Goal: Complete application form

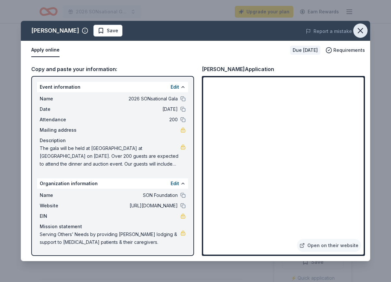
click at [359, 28] on icon "button" at bounding box center [360, 30] width 9 height 9
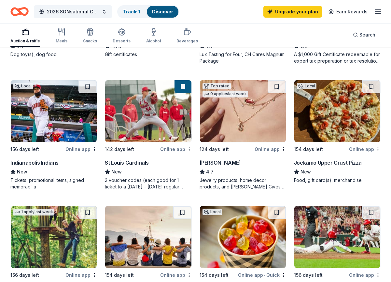
scroll to position [408, 0]
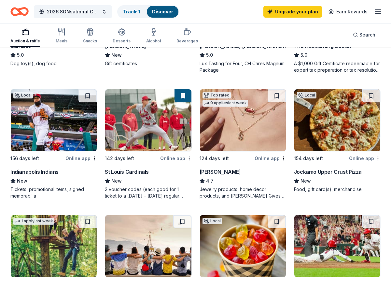
click at [174, 157] on div "Online app" at bounding box center [176, 158] width 32 height 8
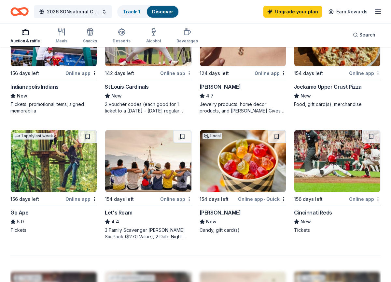
scroll to position [494, 0]
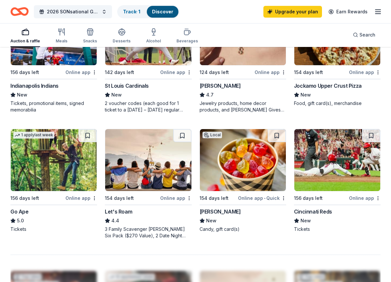
click at [74, 197] on div "Online app" at bounding box center [81, 198] width 32 height 8
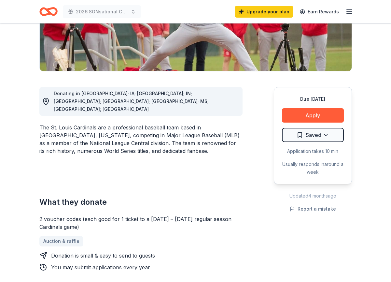
scroll to position [134, 0]
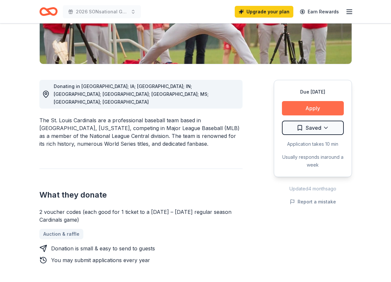
click at [313, 108] on button "Apply" at bounding box center [313, 108] width 62 height 14
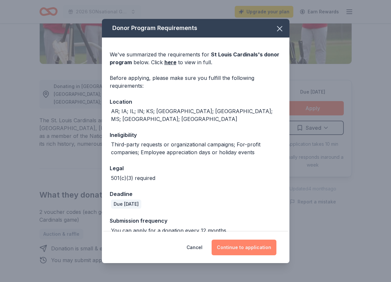
click at [235, 246] on button "Continue to application" at bounding box center [244, 247] width 65 height 16
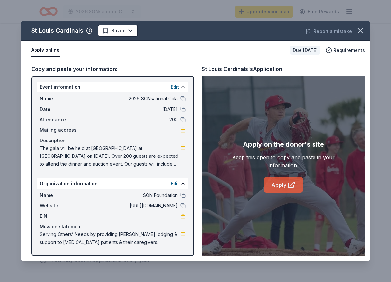
click at [277, 189] on link "Apply" at bounding box center [283, 185] width 39 height 16
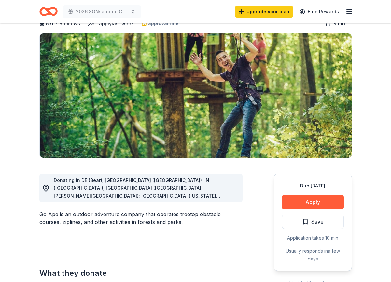
scroll to position [41, 0]
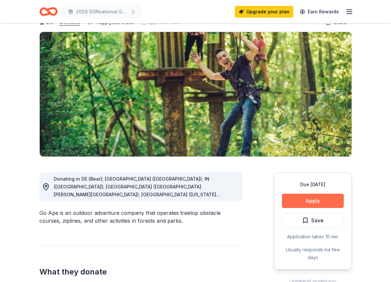
click at [310, 199] on button "Apply" at bounding box center [313, 200] width 62 height 14
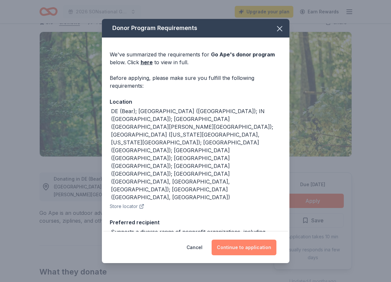
click at [238, 247] on button "Continue to application" at bounding box center [244, 247] width 65 height 16
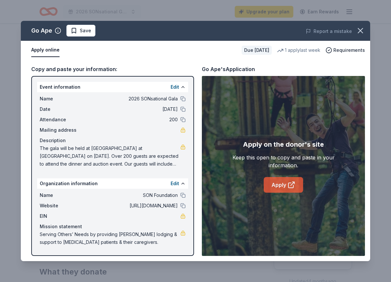
click at [293, 184] on icon at bounding box center [292, 185] width 8 height 8
click at [280, 189] on link "Apply" at bounding box center [283, 185] width 39 height 16
click at [276, 185] on link "Apply" at bounding box center [283, 185] width 39 height 16
click at [280, 186] on link "Apply" at bounding box center [283, 185] width 39 height 16
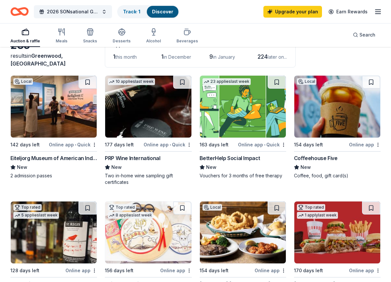
scroll to position [45, 0]
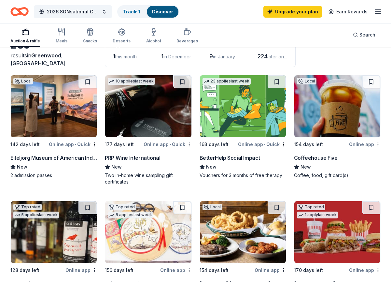
click at [358, 144] on div "Online app" at bounding box center [365, 144] width 32 height 8
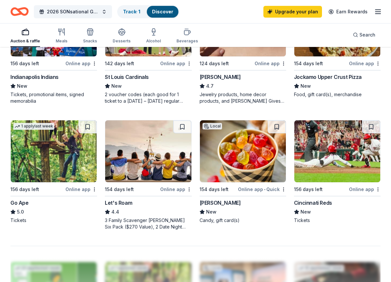
scroll to position [505, 0]
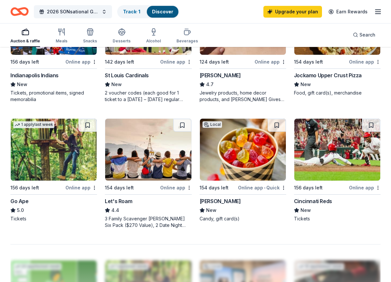
click at [77, 159] on img at bounding box center [54, 150] width 86 height 62
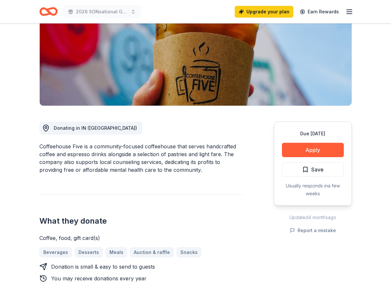
scroll to position [97, 0]
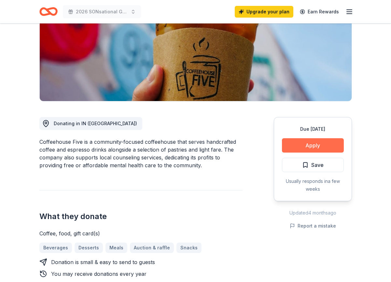
click at [312, 147] on button "Apply" at bounding box center [313, 145] width 62 height 14
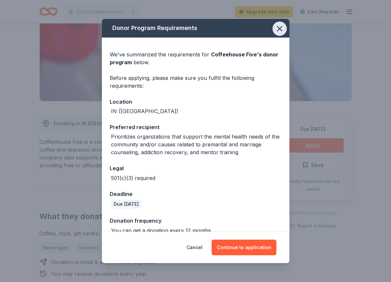
click at [279, 30] on icon "button" at bounding box center [279, 28] width 9 height 9
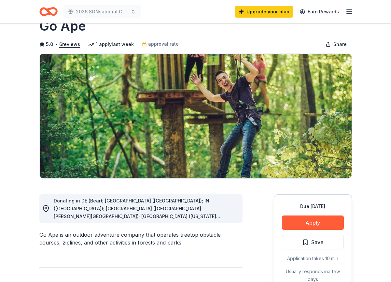
scroll to position [20, 0]
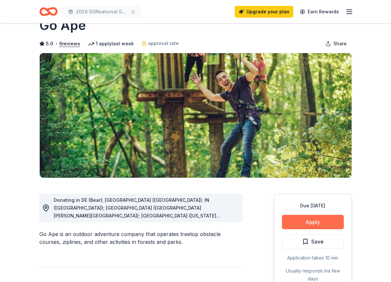
click at [314, 221] on button "Apply" at bounding box center [313, 222] width 62 height 14
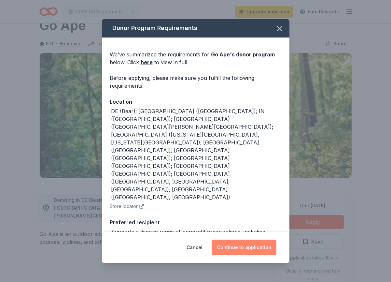
click at [245, 251] on button "Continue to application" at bounding box center [244, 247] width 65 height 16
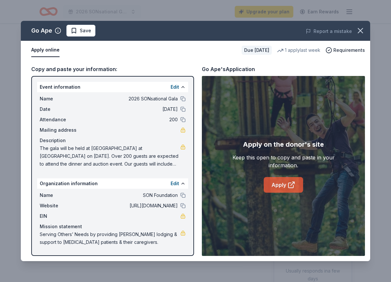
click at [280, 187] on link "Apply" at bounding box center [283, 185] width 39 height 16
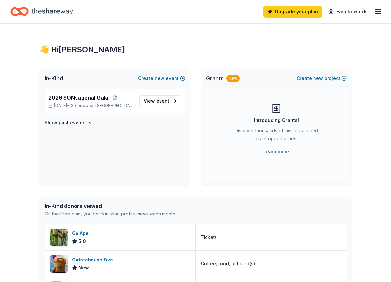
click at [378, 12] on line "button" at bounding box center [378, 12] width 5 height 0
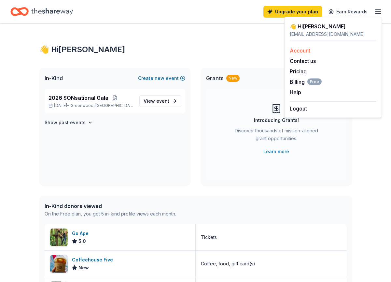
click at [297, 50] on link "Account" at bounding box center [300, 50] width 21 height 7
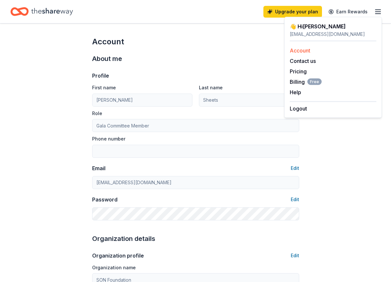
click at [304, 49] on link "Account" at bounding box center [300, 50] width 21 height 7
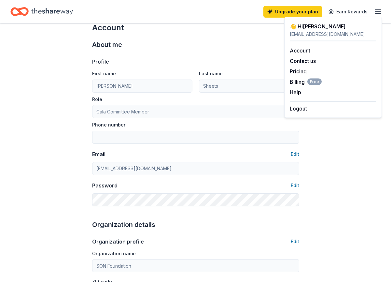
scroll to position [22, 0]
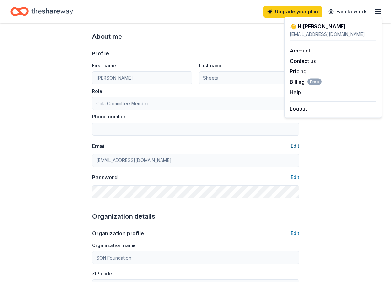
click at [295, 146] on button "Edit" at bounding box center [295, 146] width 8 height 8
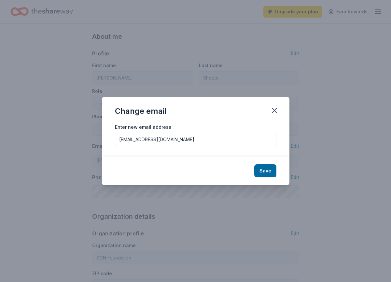
click at [215, 140] on input "[EMAIL_ADDRESS][DOMAIN_NAME]" at bounding box center [196, 139] width 162 height 13
drag, startPoint x: 215, startPoint y: 140, endPoint x: 111, endPoint y: 139, distance: 103.9
click at [111, 139] on div "Enter new email address [EMAIL_ADDRESS][DOMAIN_NAME]" at bounding box center [196, 140] width 188 height 34
type input "[EMAIL_ADDRESS][DOMAIN_NAME]"
click at [266, 170] on button "Save" at bounding box center [265, 170] width 22 height 13
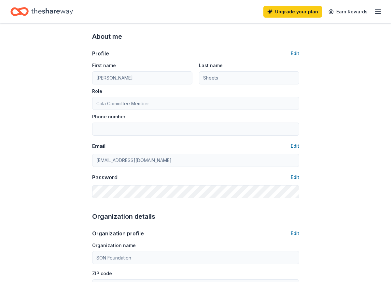
type input "[EMAIL_ADDRESS][DOMAIN_NAME]"
click at [297, 178] on button "Edit" at bounding box center [295, 177] width 8 height 8
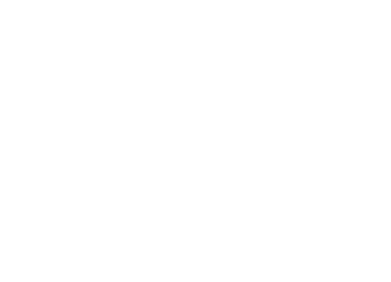
click at [295, 176] on body at bounding box center [195, 141] width 391 height 282
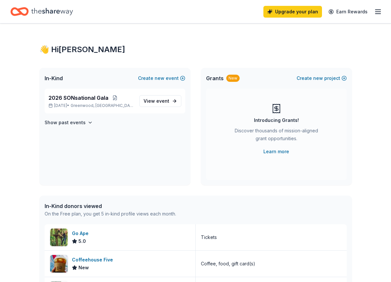
click at [378, 9] on icon "button" at bounding box center [378, 12] width 8 height 8
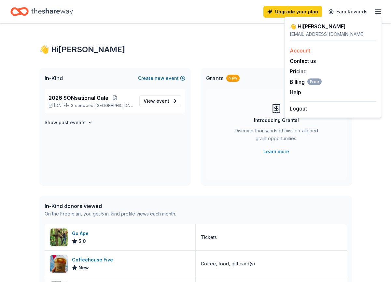
click at [311, 52] on div "Account" at bounding box center [333, 51] width 87 height 8
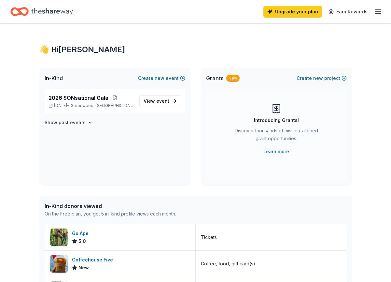
click at [377, 12] on icon "button" at bounding box center [378, 12] width 8 height 8
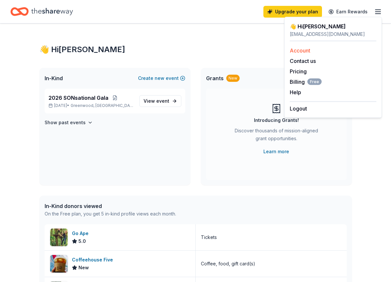
click at [304, 51] on link "Account" at bounding box center [300, 50] width 21 height 7
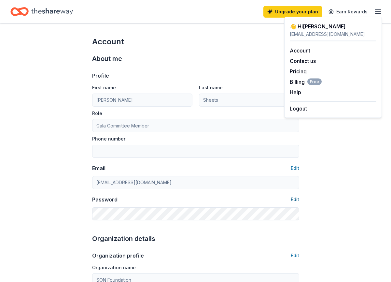
click at [293, 199] on button "Edit" at bounding box center [295, 199] width 8 height 8
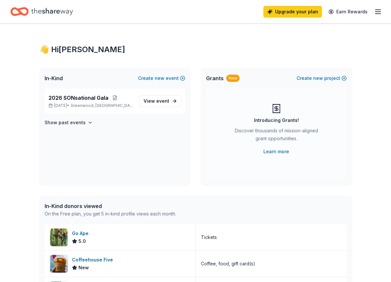
click at [379, 12] on icon "button" at bounding box center [378, 12] width 8 height 8
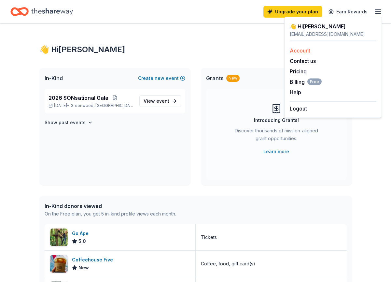
click at [304, 50] on link "Account" at bounding box center [300, 50] width 21 height 7
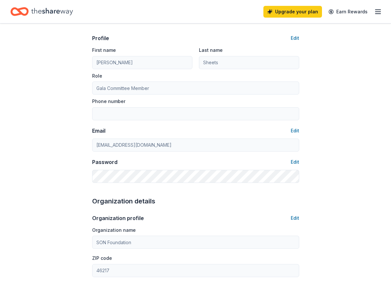
scroll to position [44, 0]
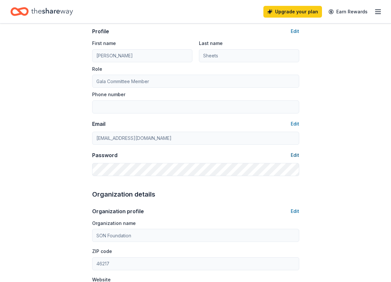
click at [294, 155] on button "Edit" at bounding box center [295, 155] width 8 height 8
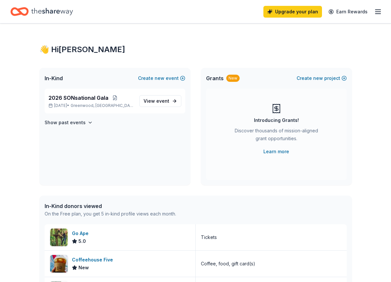
click at [376, 13] on icon "button" at bounding box center [378, 12] width 8 height 8
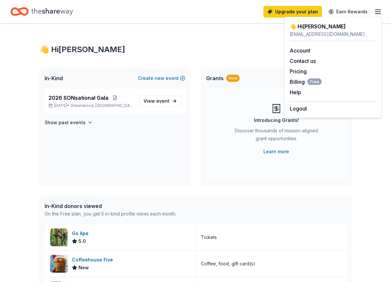
click at [321, 26] on div "👋 Hi [PERSON_NAME]" at bounding box center [333, 26] width 87 height 8
click at [317, 35] on div "[EMAIL_ADDRESS][DOMAIN_NAME]" at bounding box center [333, 34] width 87 height 8
click at [307, 166] on div "Introducing Grants! Discover thousands of mission-aligned grant opportunities. …" at bounding box center [276, 134] width 141 height 91
